Goal: Transaction & Acquisition: Subscribe to service/newsletter

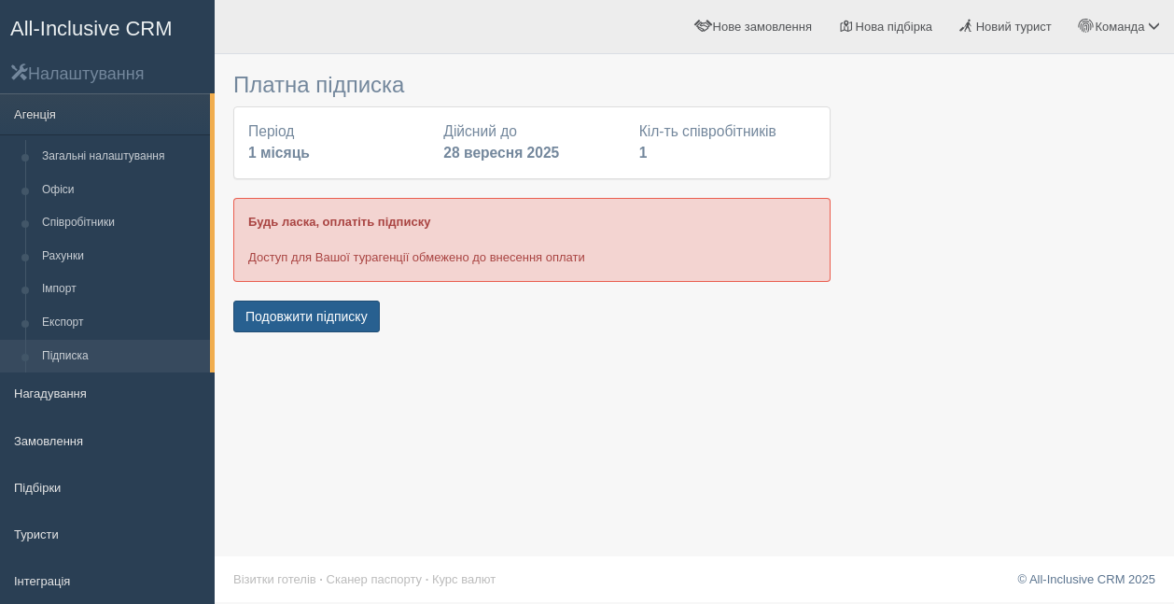
click at [293, 325] on button "Подовжити підписку" at bounding box center [306, 317] width 147 height 32
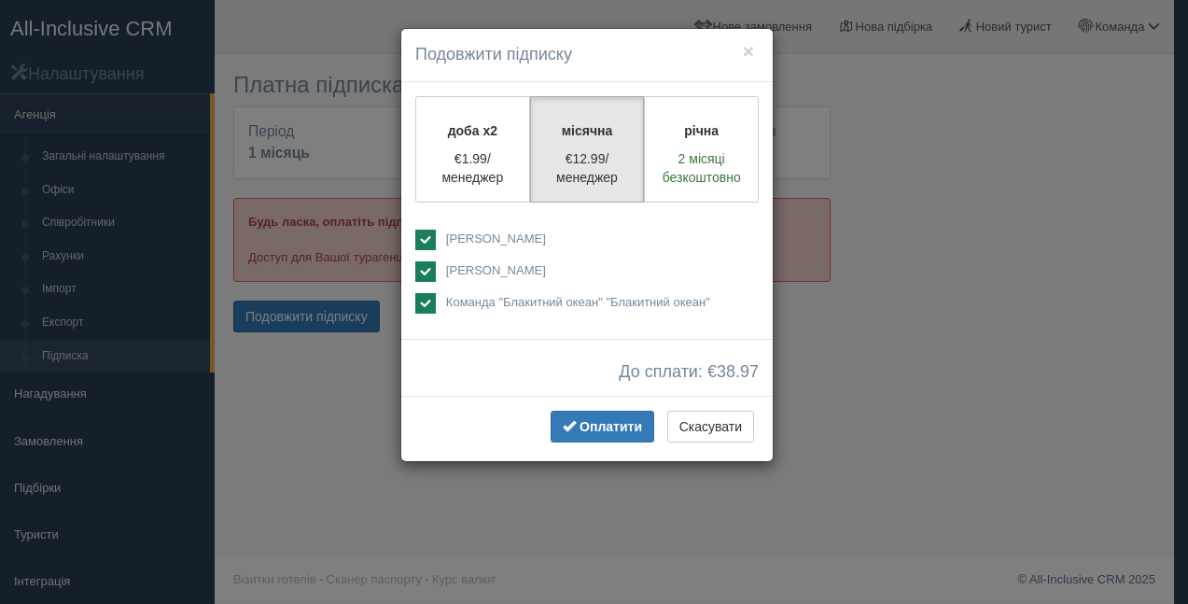
click at [428, 245] on ins at bounding box center [425, 240] width 21 height 21
checkbox input "false"
click at [426, 262] on ins at bounding box center [425, 271] width 21 height 21
checkbox input "false"
click at [605, 422] on span "Оплатити" at bounding box center [611, 426] width 63 height 15
